Goal: Task Accomplishment & Management: Manage account settings

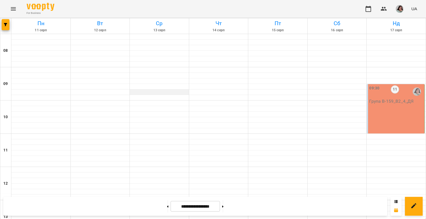
scroll to position [55, 0]
click at [394, 84] on div "09:30 11 Група В - 159_В2_4_ДЯ" at bounding box center [396, 108] width 58 height 49
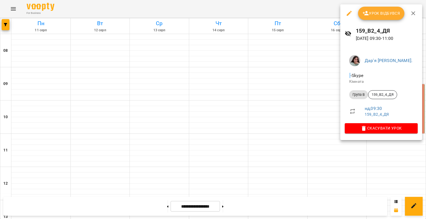
click at [321, 67] on div at bounding box center [213, 109] width 426 height 219
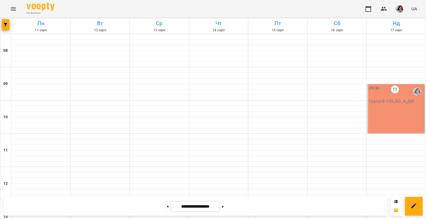
scroll to position [28, 0]
click at [392, 97] on div "09:30 11 Група В - 159_В2_4_ДЯ" at bounding box center [396, 108] width 58 height 49
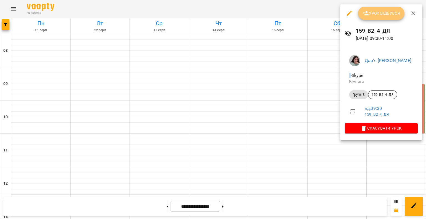
click at [372, 11] on span "Урок відбувся" at bounding box center [381, 13] width 38 height 7
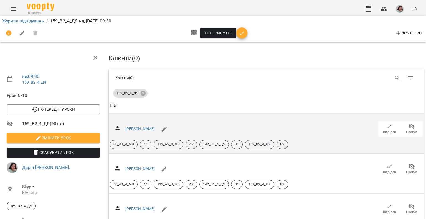
click at [382, 120] on div "[PERSON_NAME] Відвідав Прогул 80_А1_4_МВ А1 112_А2_4_МВ А2 142_В1_4_ДЯ В1 159_В…" at bounding box center [266, 133] width 313 height 31
click at [386, 124] on icon "button" at bounding box center [389, 126] width 7 height 7
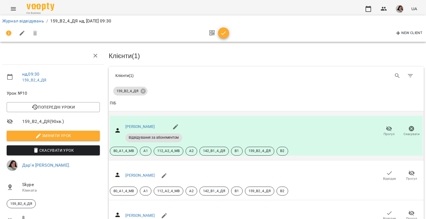
scroll to position [55, 0]
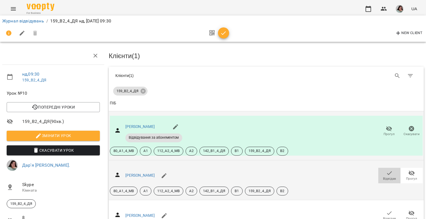
click at [386, 170] on icon "button" at bounding box center [389, 173] width 7 height 7
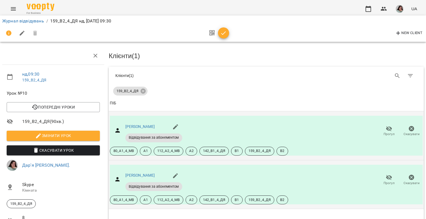
scroll to position [111, 0]
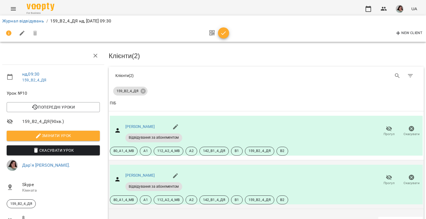
click at [386, 219] on icon "button" at bounding box center [389, 222] width 7 height 7
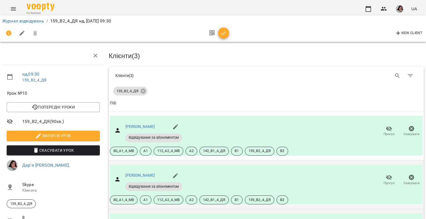
scroll to position [166, 0]
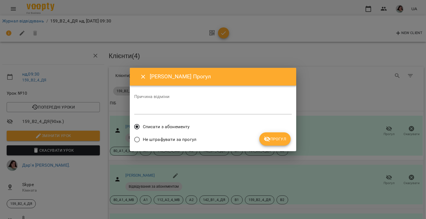
click at [285, 141] on span "Прогул" at bounding box center [275, 139] width 22 height 7
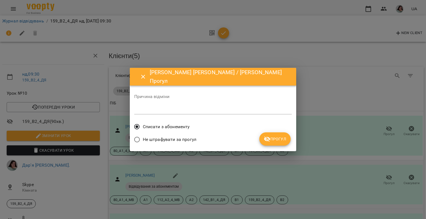
click at [287, 144] on button "Прогул" at bounding box center [274, 138] width 31 height 13
